Goal: Transaction & Acquisition: Purchase product/service

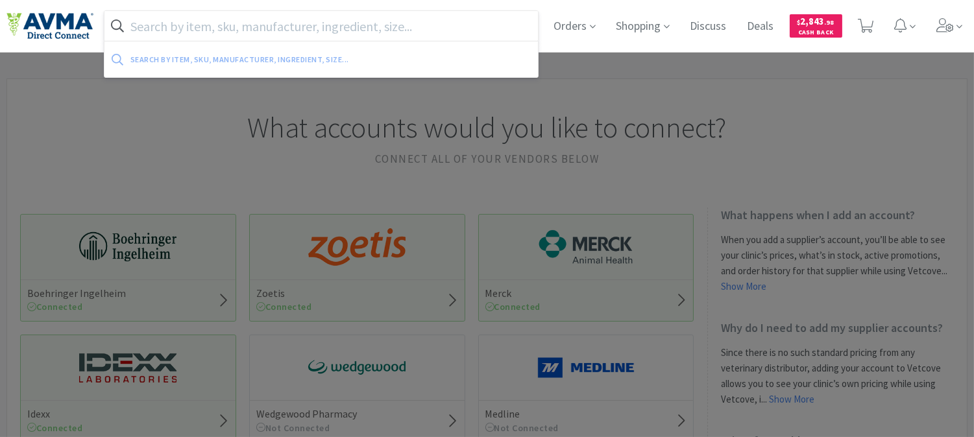
click at [380, 23] on input "text" at bounding box center [322, 26] width 434 height 30
paste input "078803182"
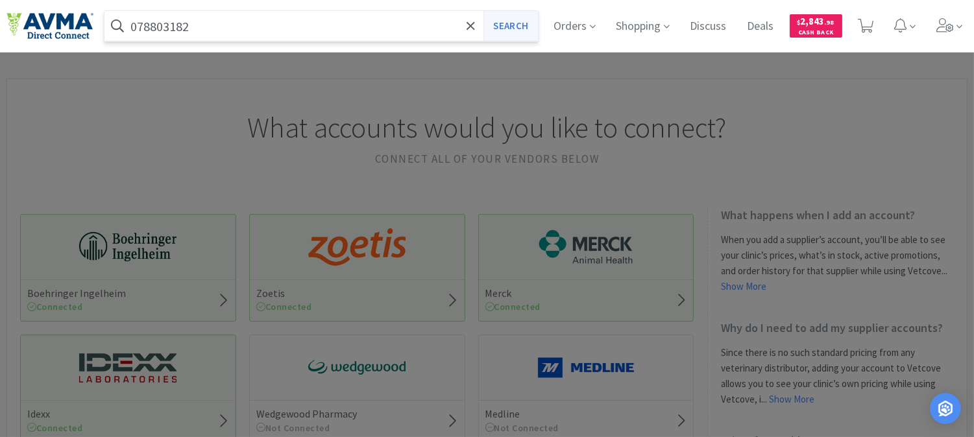
type input "078803182"
click at [513, 27] on button "Search" at bounding box center [511, 26] width 54 height 30
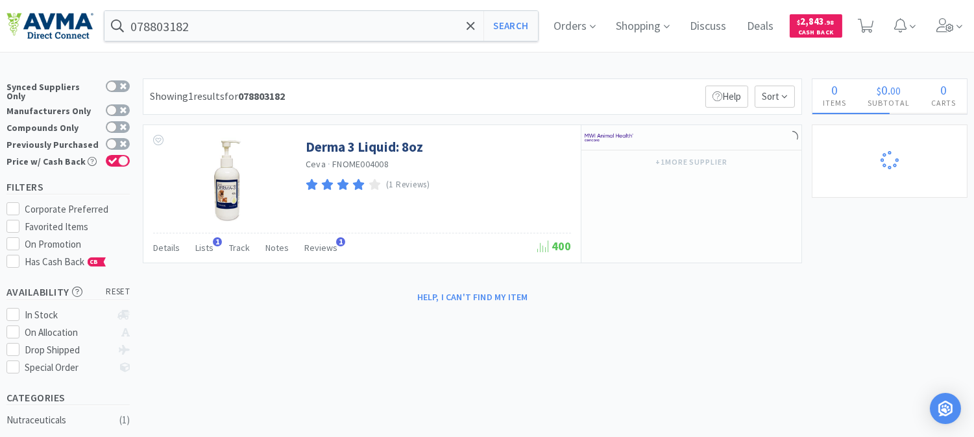
select select "1"
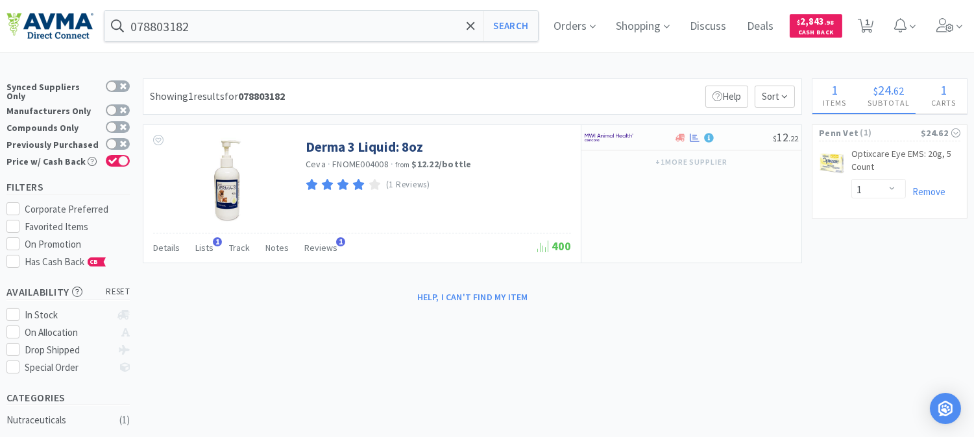
select select "1"
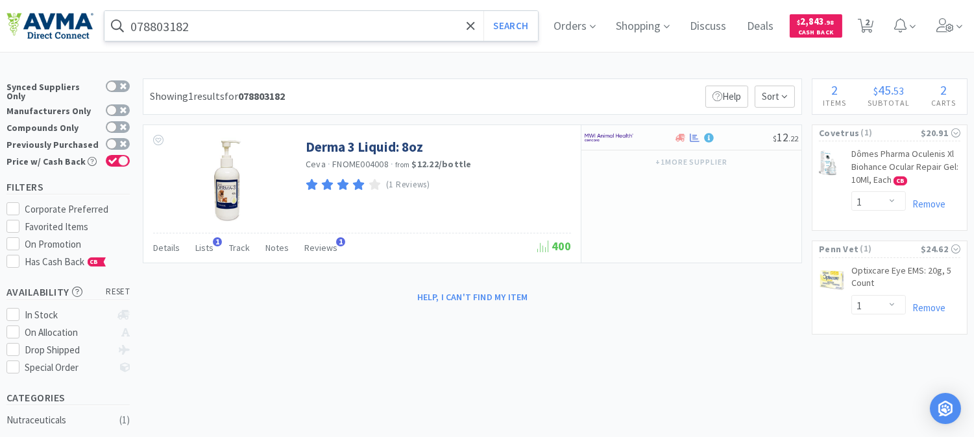
click at [239, 24] on input "078803182" at bounding box center [322, 26] width 434 height 30
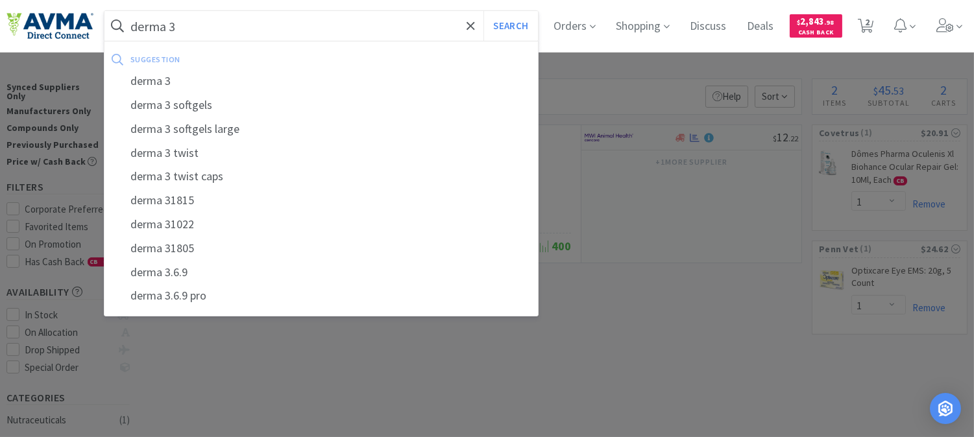
click at [484, 11] on button "Search" at bounding box center [511, 26] width 54 height 30
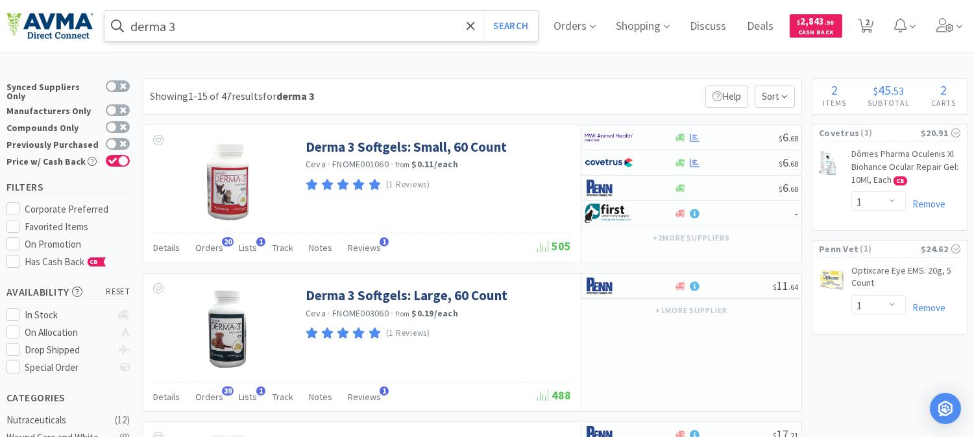
click at [221, 27] on input "derma 3" at bounding box center [322, 26] width 434 height 30
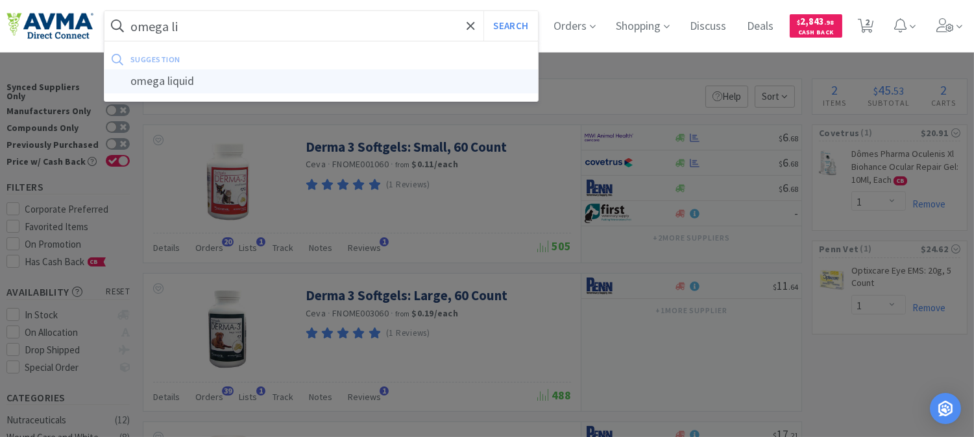
click at [164, 83] on div "omega liquid" at bounding box center [322, 81] width 434 height 24
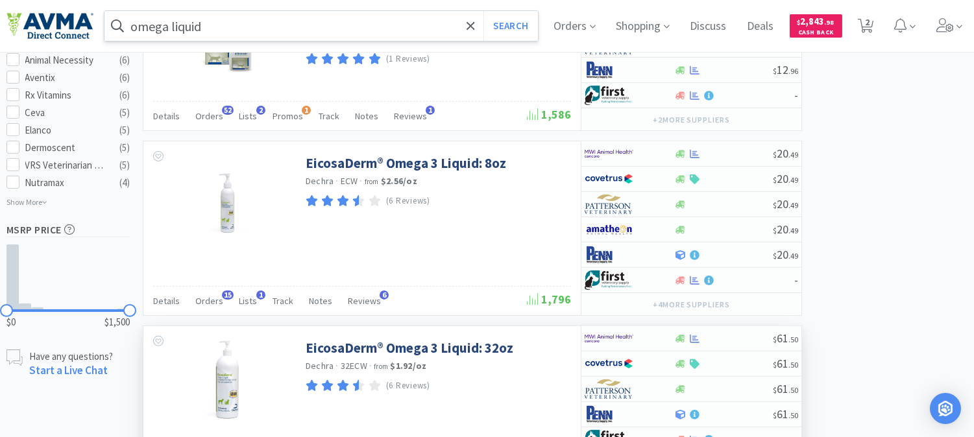
scroll to position [649, 0]
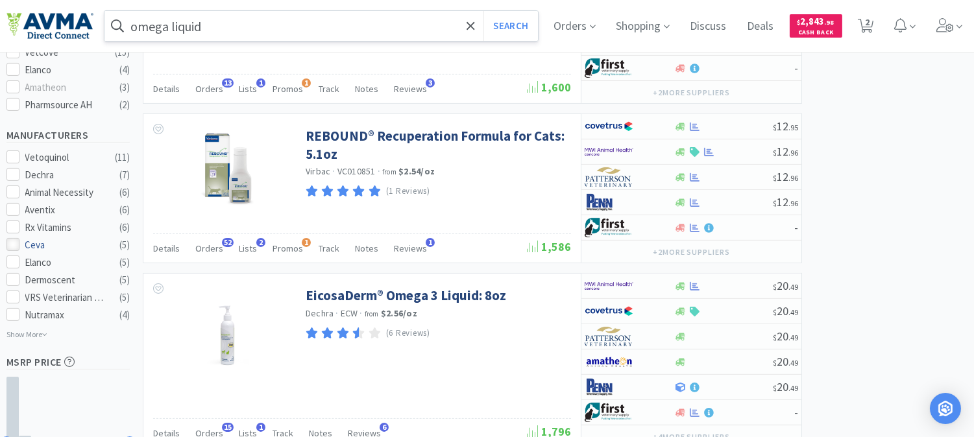
click at [13, 241] on icon at bounding box center [13, 245] width 10 height 10
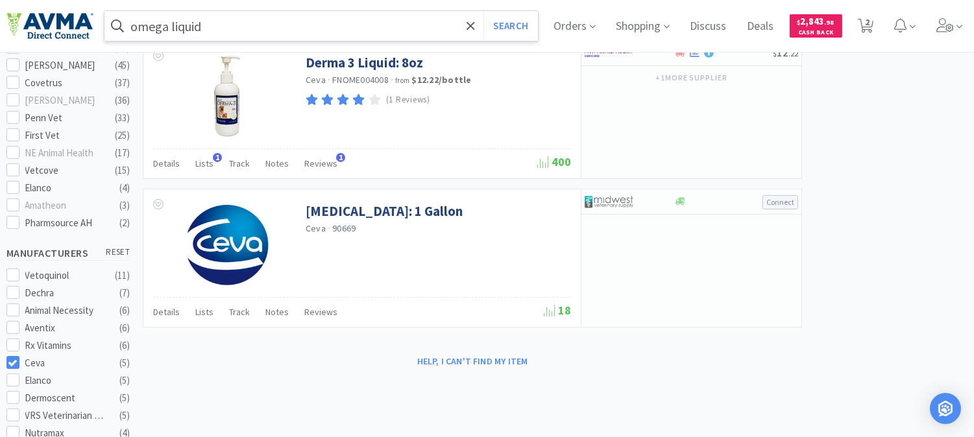
scroll to position [541, 0]
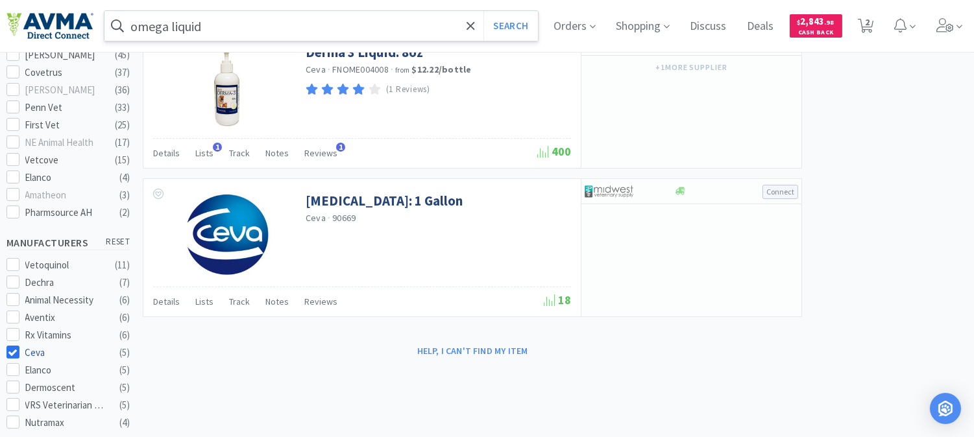
click at [16, 348] on icon at bounding box center [13, 353] width 10 height 10
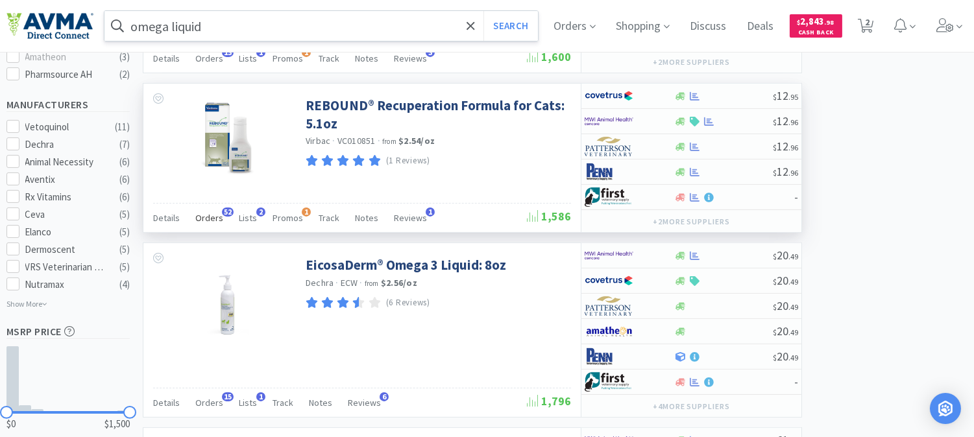
scroll to position [685, 0]
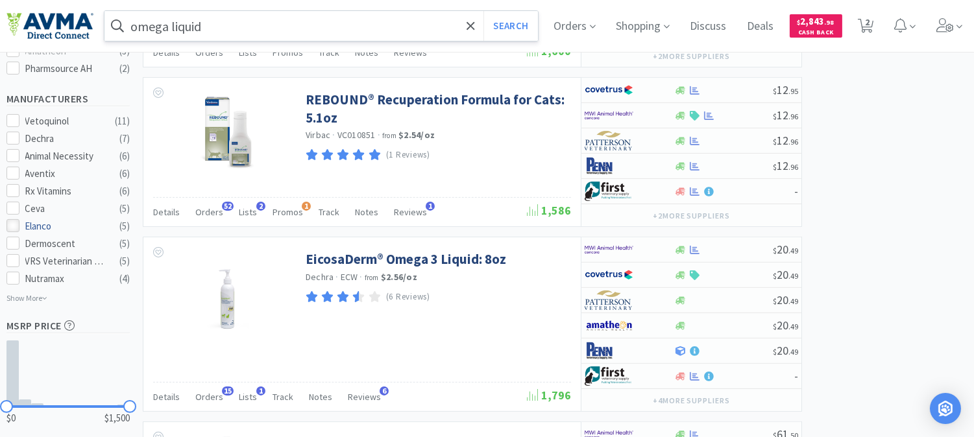
click at [16, 221] on icon at bounding box center [13, 226] width 10 height 10
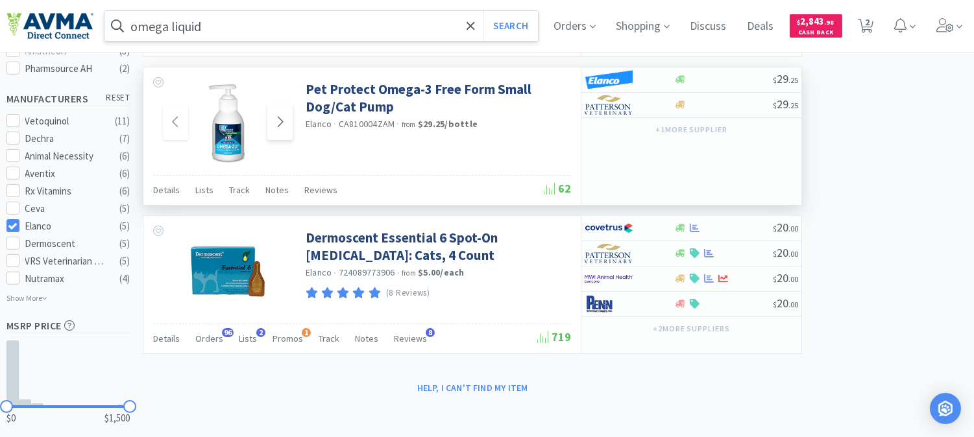
click at [281, 124] on icon at bounding box center [281, 121] width 6 height 10
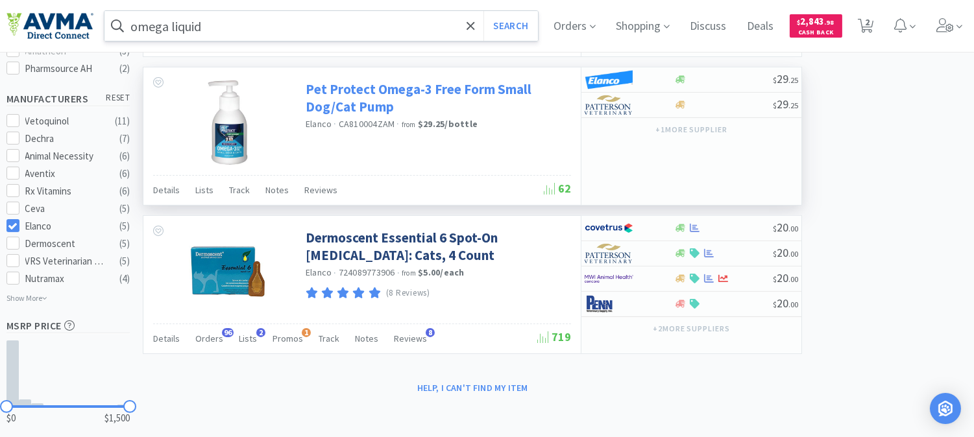
click at [377, 97] on link "Pet Protect Omega-3 Free Form Small Dog/Cat Pump" at bounding box center [437, 98] width 262 height 36
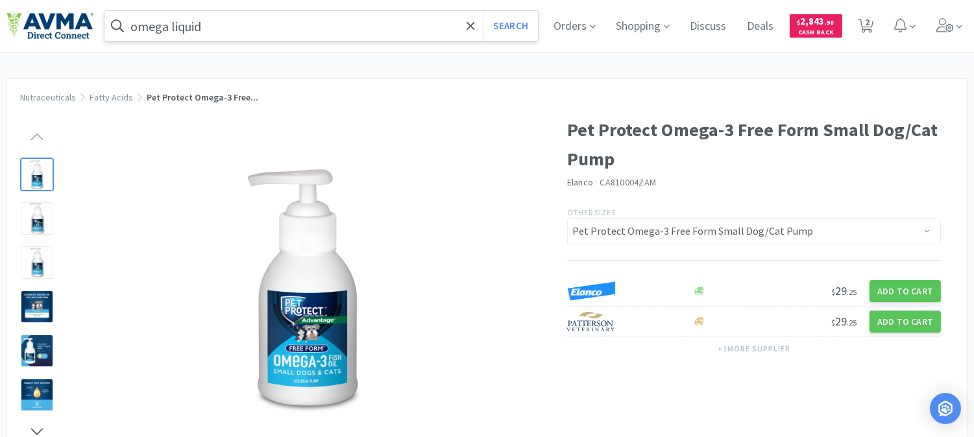
click at [632, 183] on span "CA810004ZAM" at bounding box center [628, 183] width 56 height 12
copy span "CA810004ZAM"
click at [446, 300] on div at bounding box center [306, 288] width 469 height 260
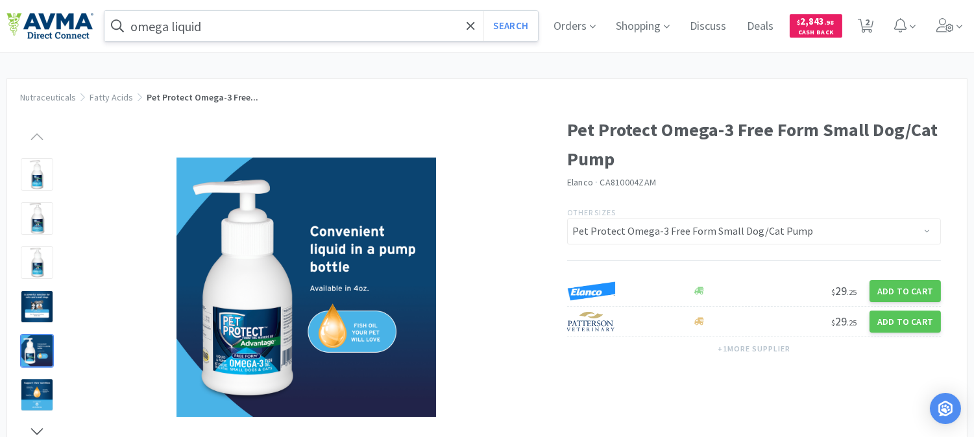
click at [258, 31] on input "omega liquid" at bounding box center [322, 26] width 434 height 30
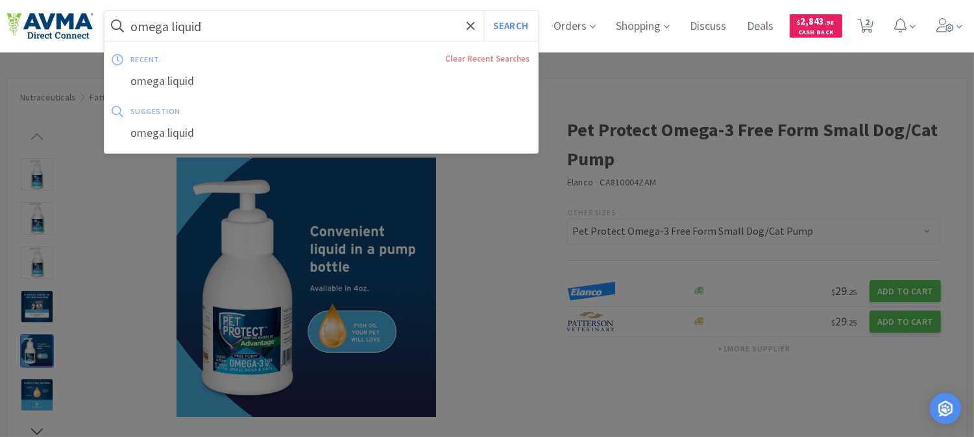
paste input "078803182"
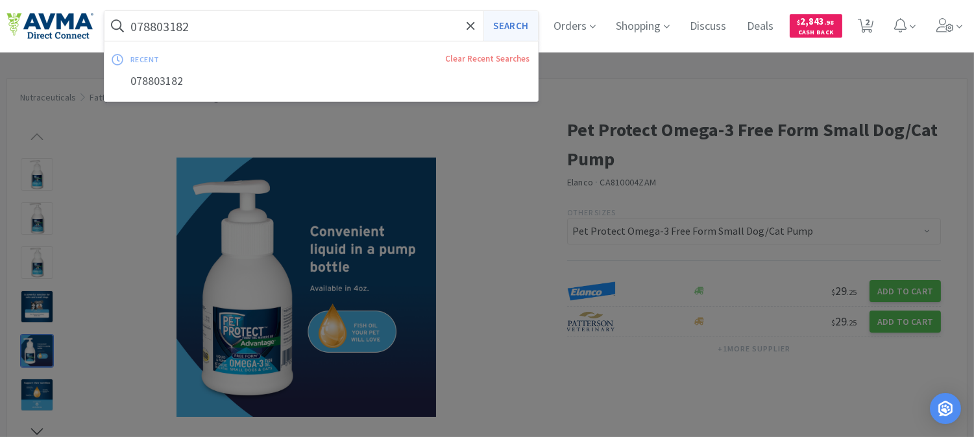
type input "078803182"
click at [513, 24] on button "Search" at bounding box center [511, 26] width 54 height 30
select select "1"
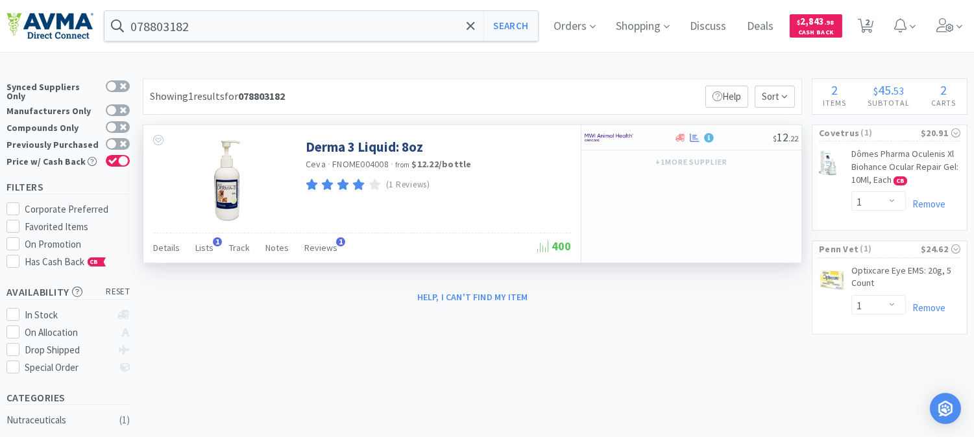
click at [365, 164] on span "FNOME004008" at bounding box center [360, 164] width 56 height 12
copy span "FNOME004008"
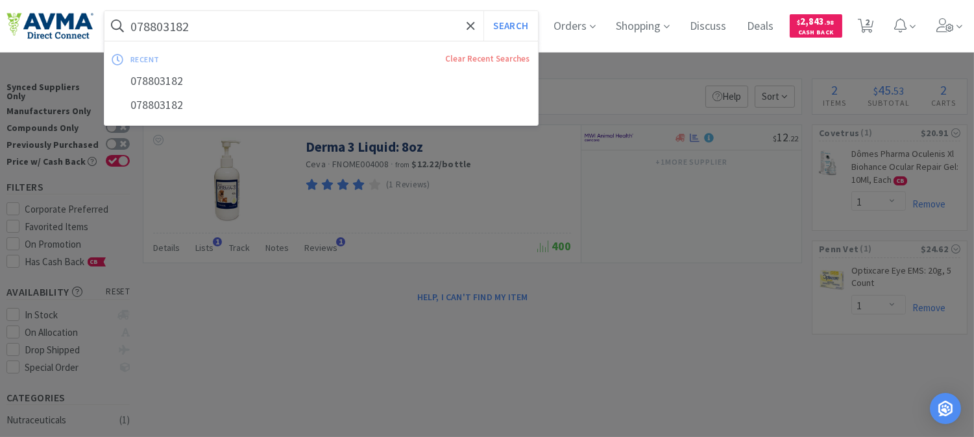
click at [258, 33] on input "078803182" at bounding box center [322, 26] width 434 height 30
paste input "FNOME004008"
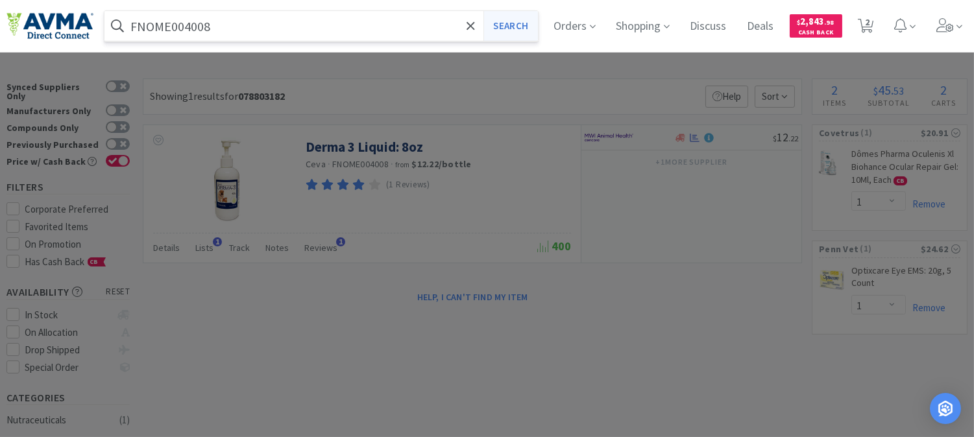
click at [513, 26] on button "Search" at bounding box center [511, 26] width 54 height 30
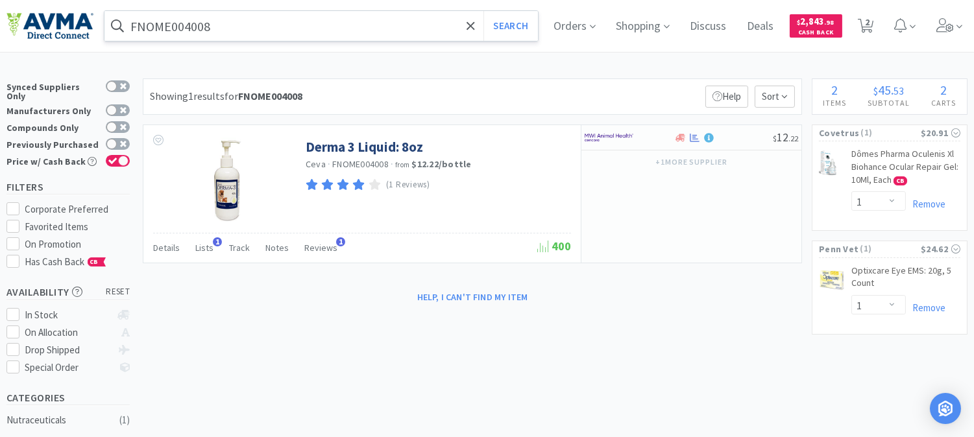
click at [223, 18] on input "FNOME004008" at bounding box center [322, 26] width 434 height 30
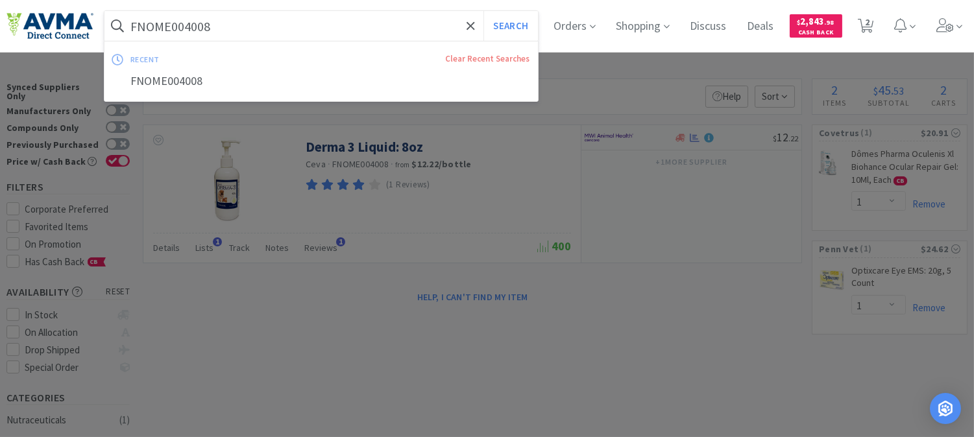
paste input "039032"
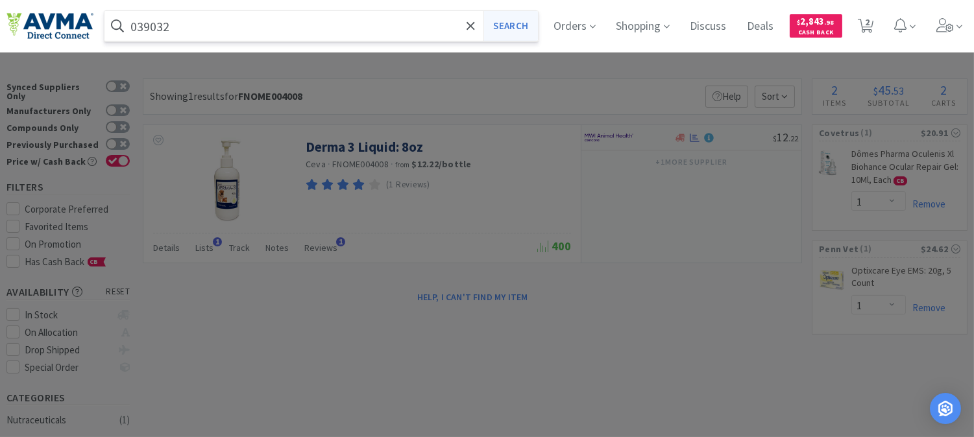
type input "039032"
click at [509, 25] on button "Search" at bounding box center [511, 26] width 54 height 30
